Goal: Information Seeking & Learning: Learn about a topic

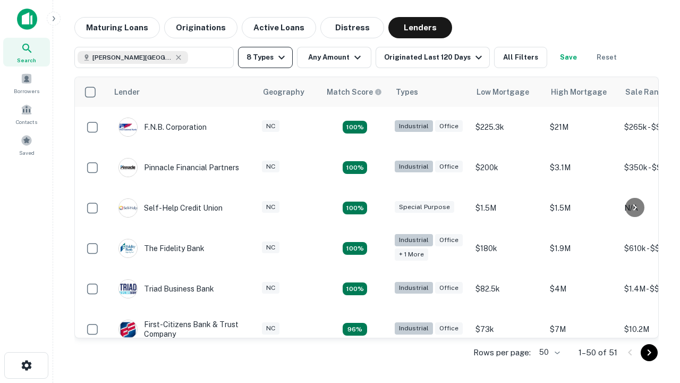
click at [265, 57] on button "8 Types" at bounding box center [265, 57] width 55 height 21
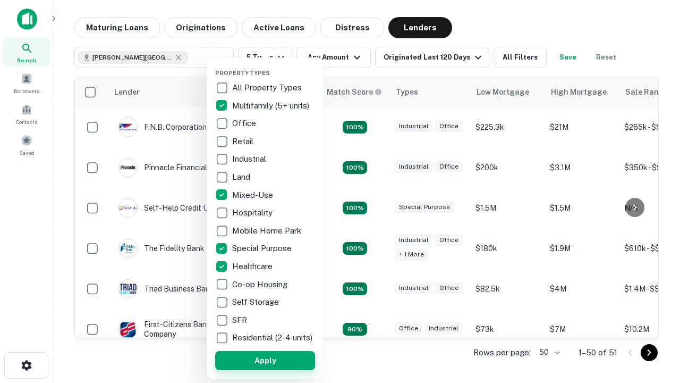
click at [265, 360] on button "Apply" at bounding box center [265, 360] width 100 height 19
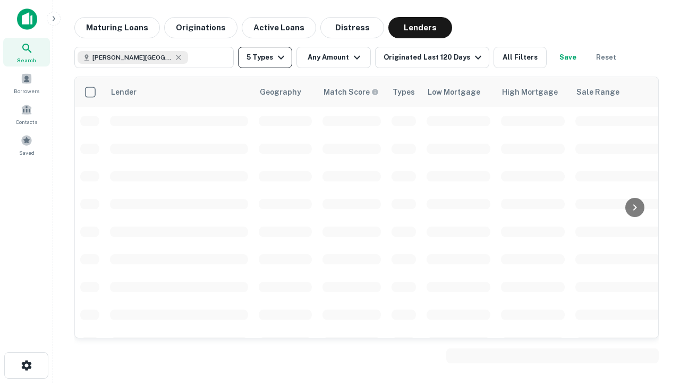
click at [265, 57] on button "5 Types" at bounding box center [265, 57] width 54 height 21
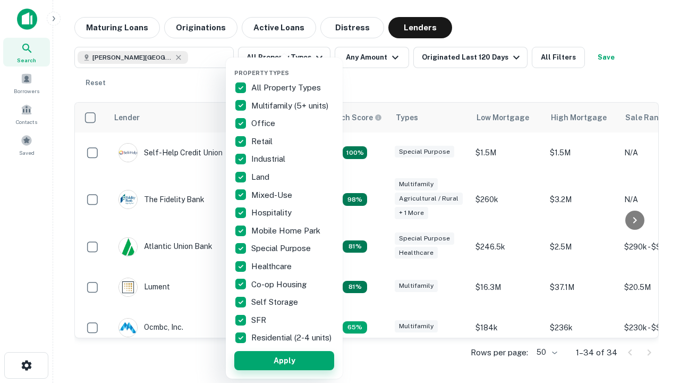
click at [284, 360] on button "Apply" at bounding box center [284, 360] width 100 height 19
